Goal: Navigation & Orientation: Understand site structure

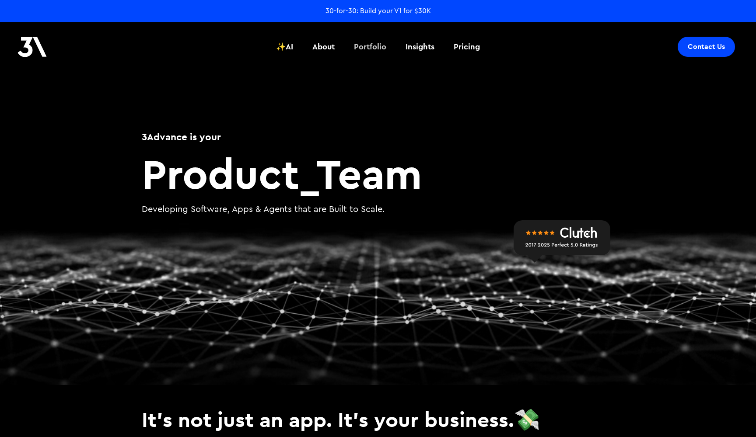
click at [374, 46] on div "Portfolio" at bounding box center [370, 46] width 32 height 11
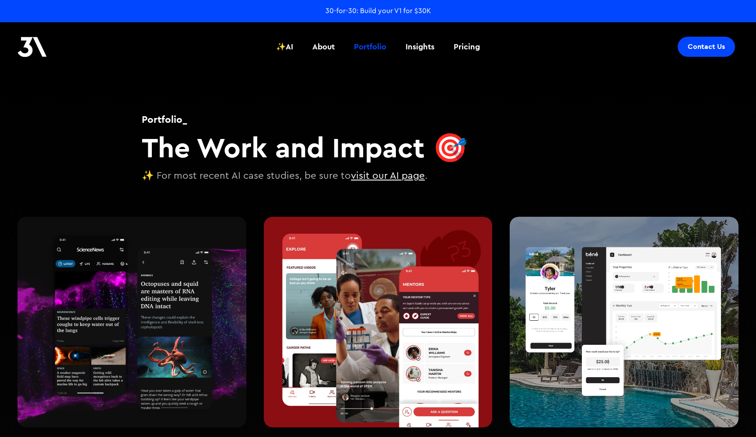
click at [31, 50] on img at bounding box center [31, 47] width 29 height 21
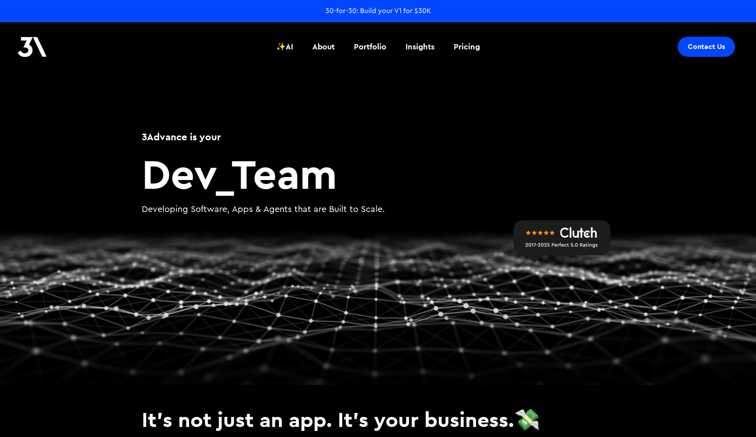
click at [698, 42] on link "Contact Us" at bounding box center [705, 47] width 57 height 20
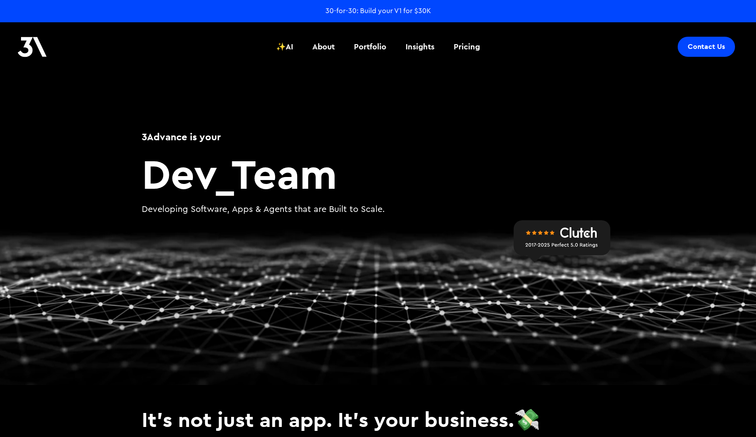
click at [563, 232] on img at bounding box center [561, 241] width 97 height 42
click at [548, 241] on img at bounding box center [561, 241] width 97 height 42
click at [546, 238] on img at bounding box center [561, 241] width 97 height 42
click at [326, 44] on div "About" at bounding box center [323, 46] width 22 height 11
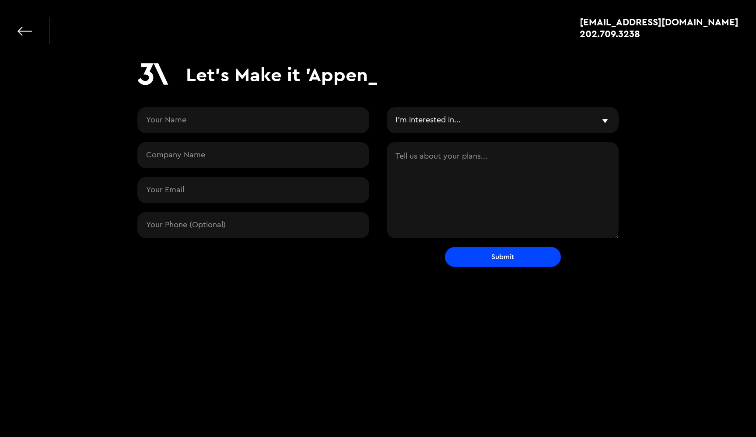
click at [29, 33] on link at bounding box center [24, 31] width 14 height 14
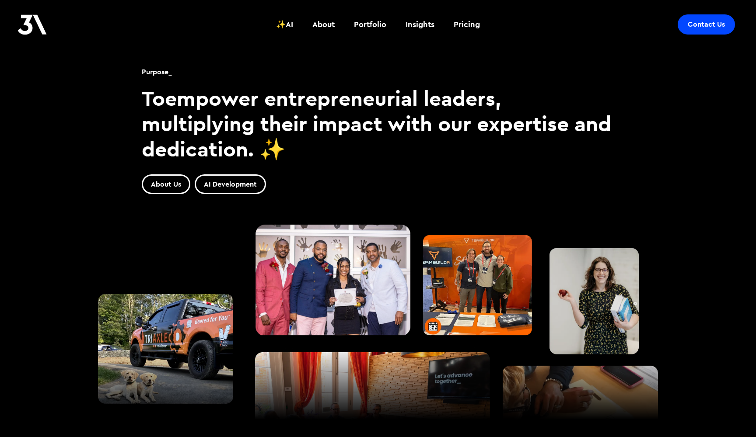
scroll to position [395, 0]
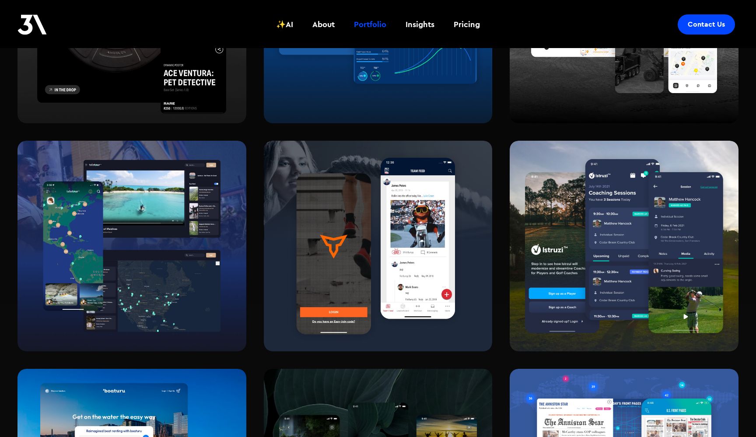
scroll to position [1262, 0]
